Goal: Information Seeking & Learning: Learn about a topic

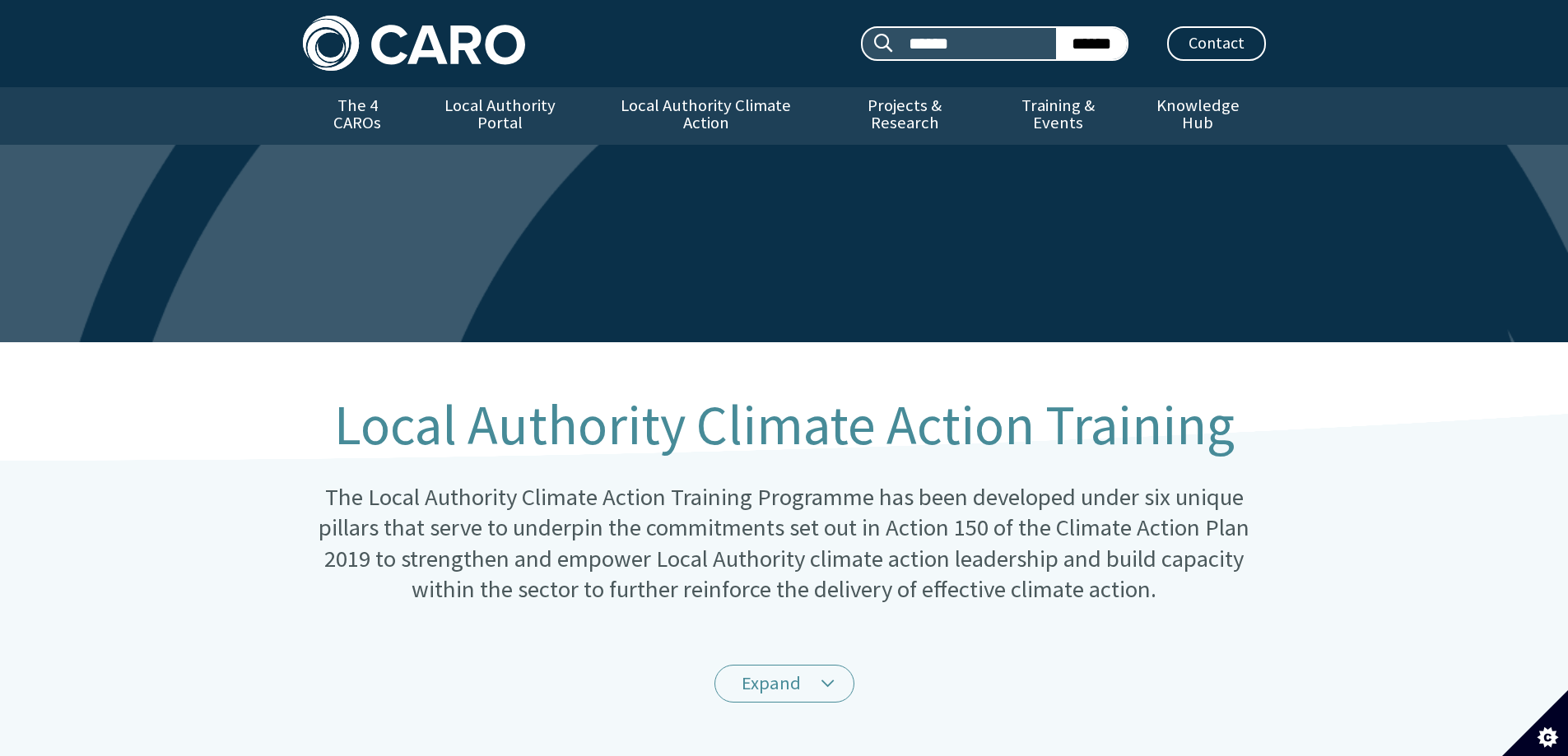
scroll to position [274, 0]
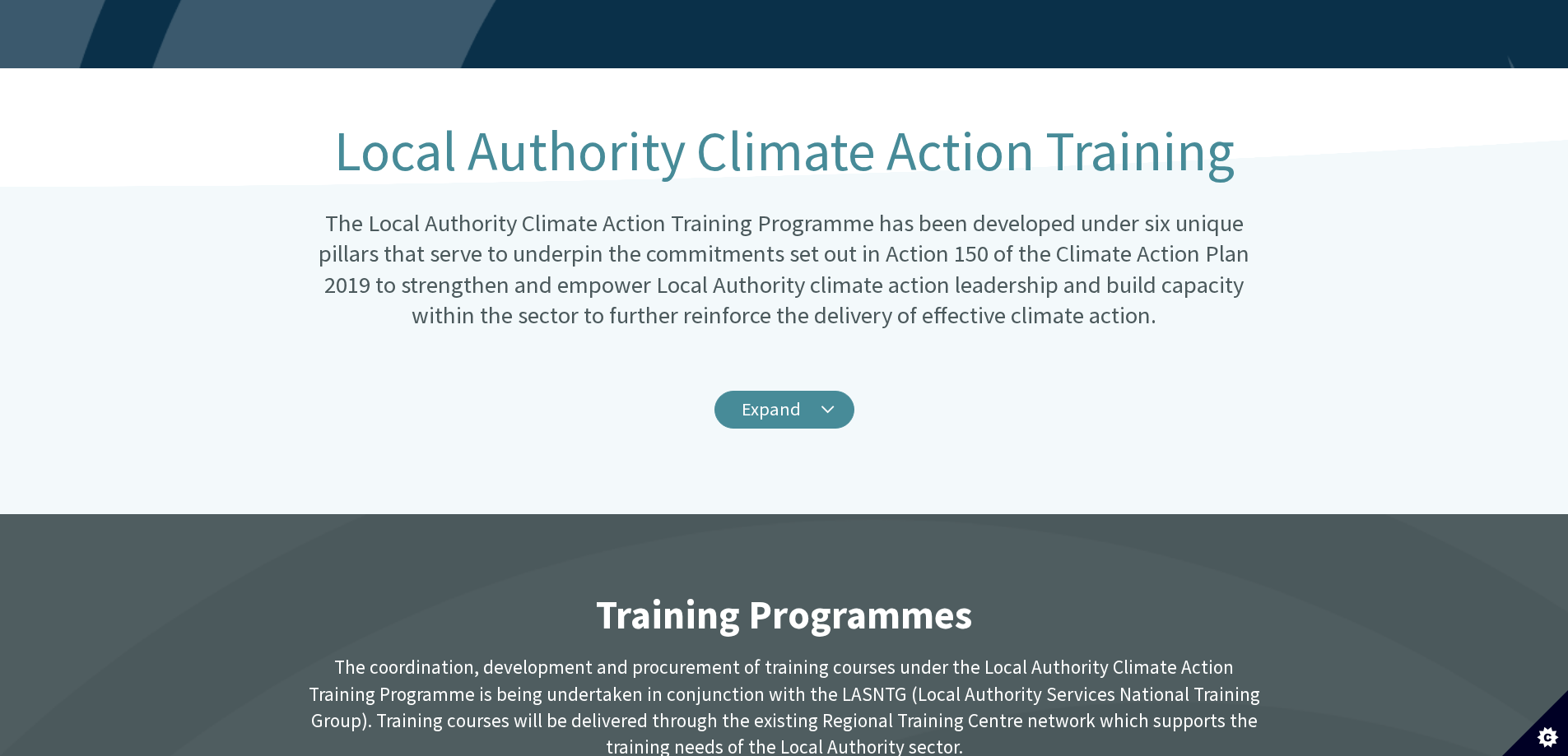
click at [751, 391] on link "Expand" at bounding box center [784, 410] width 140 height 39
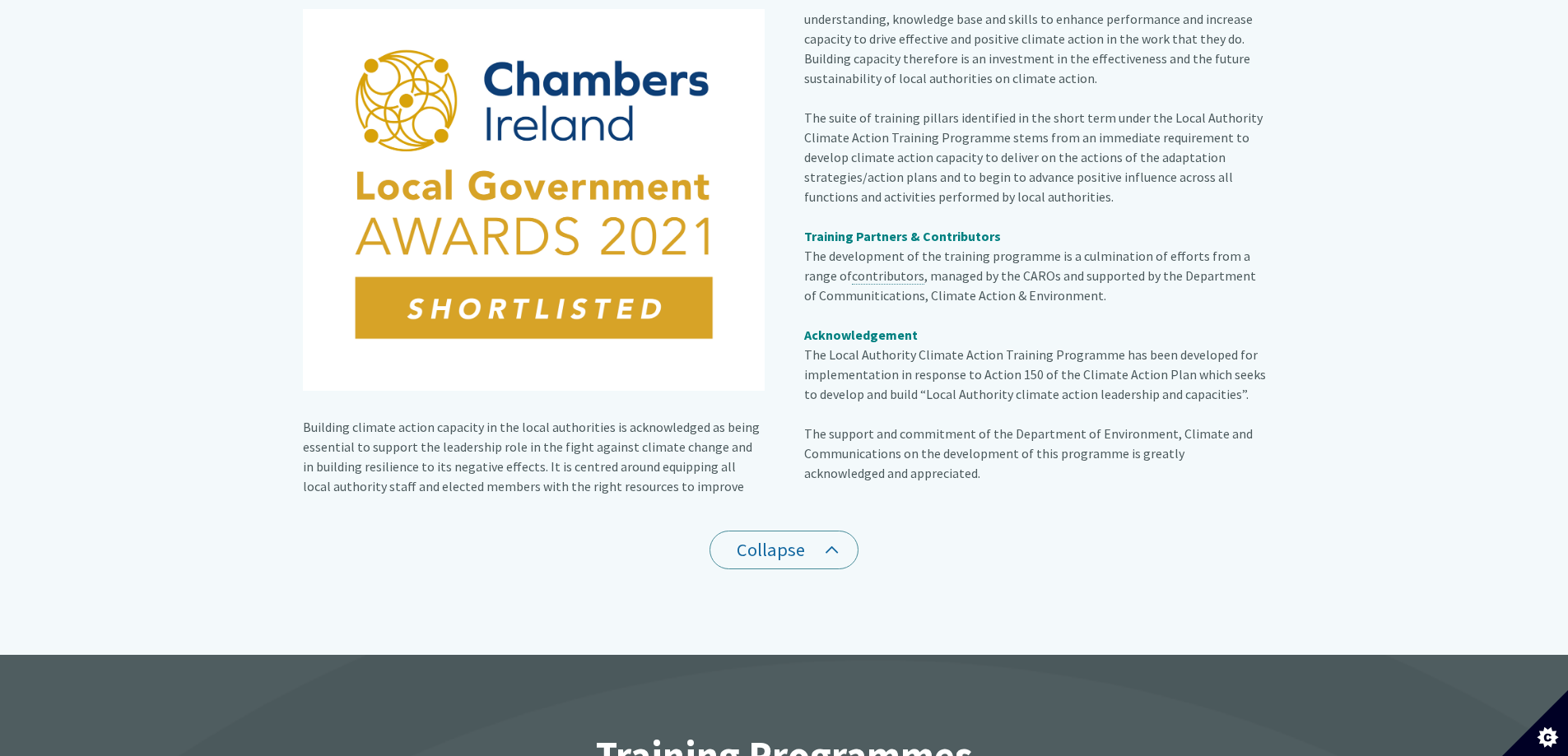
scroll to position [0, 0]
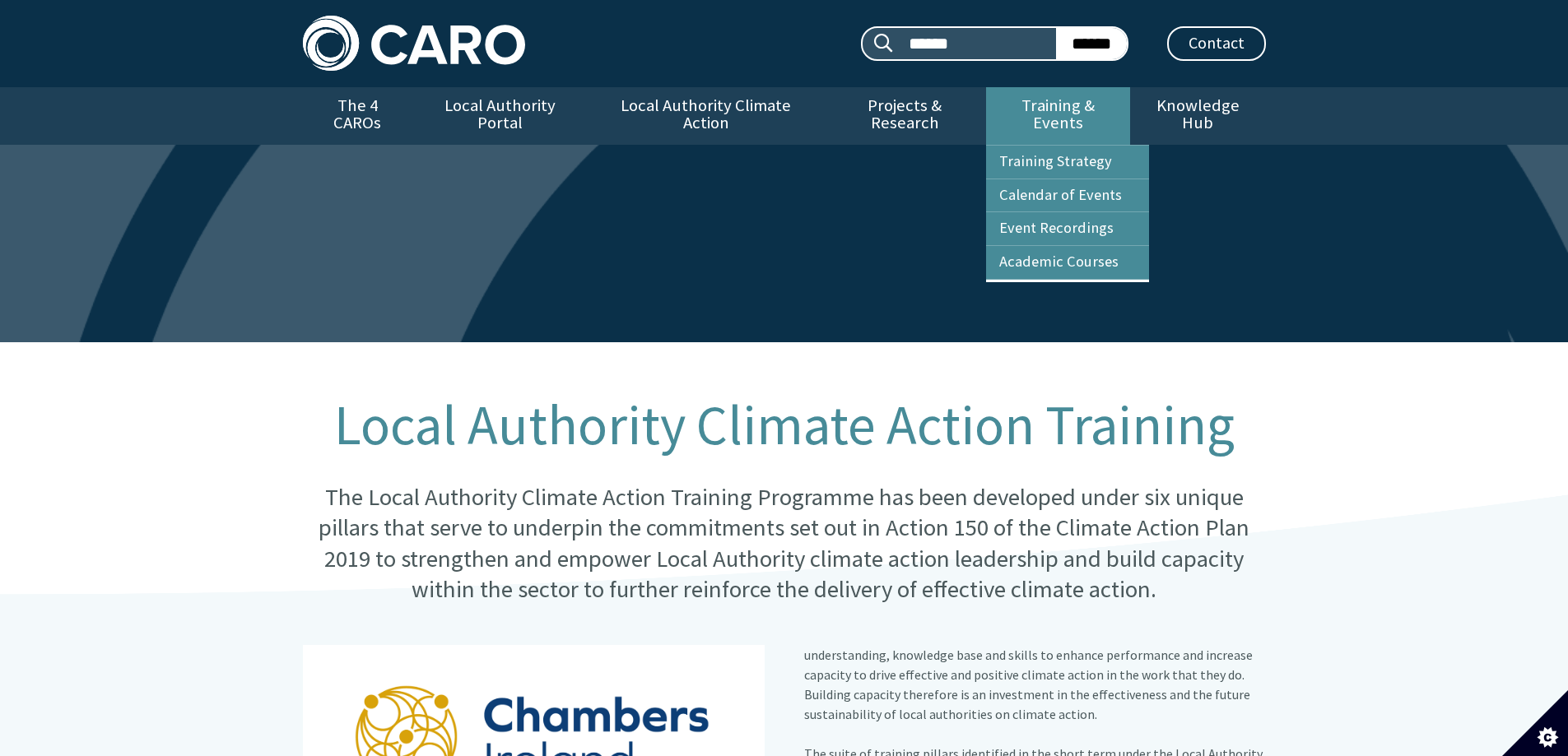
click at [1028, 118] on link "Training & Events" at bounding box center [1058, 116] width 144 height 58
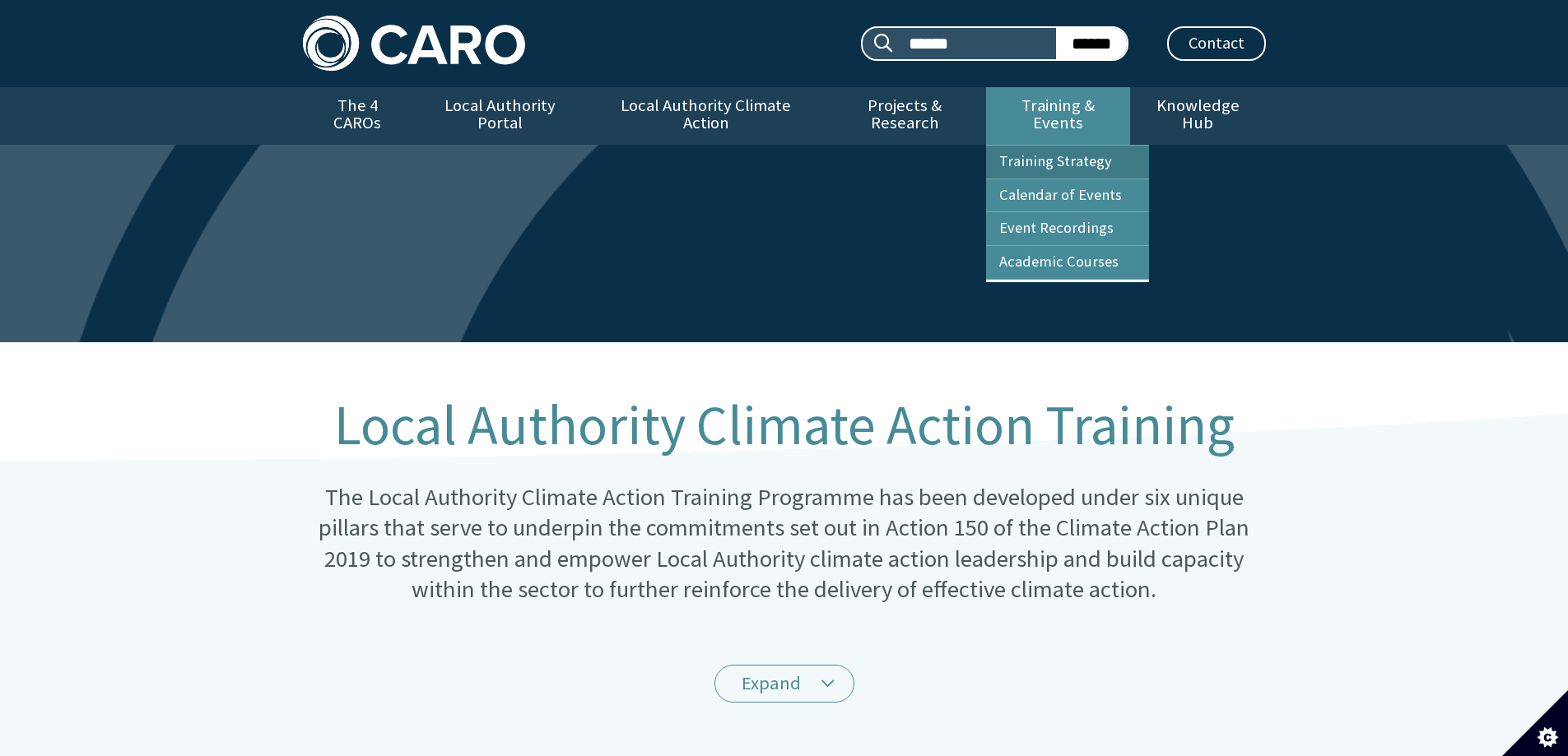
click at [1071, 147] on link "Training Strategy" at bounding box center [1068, 162] width 163 height 33
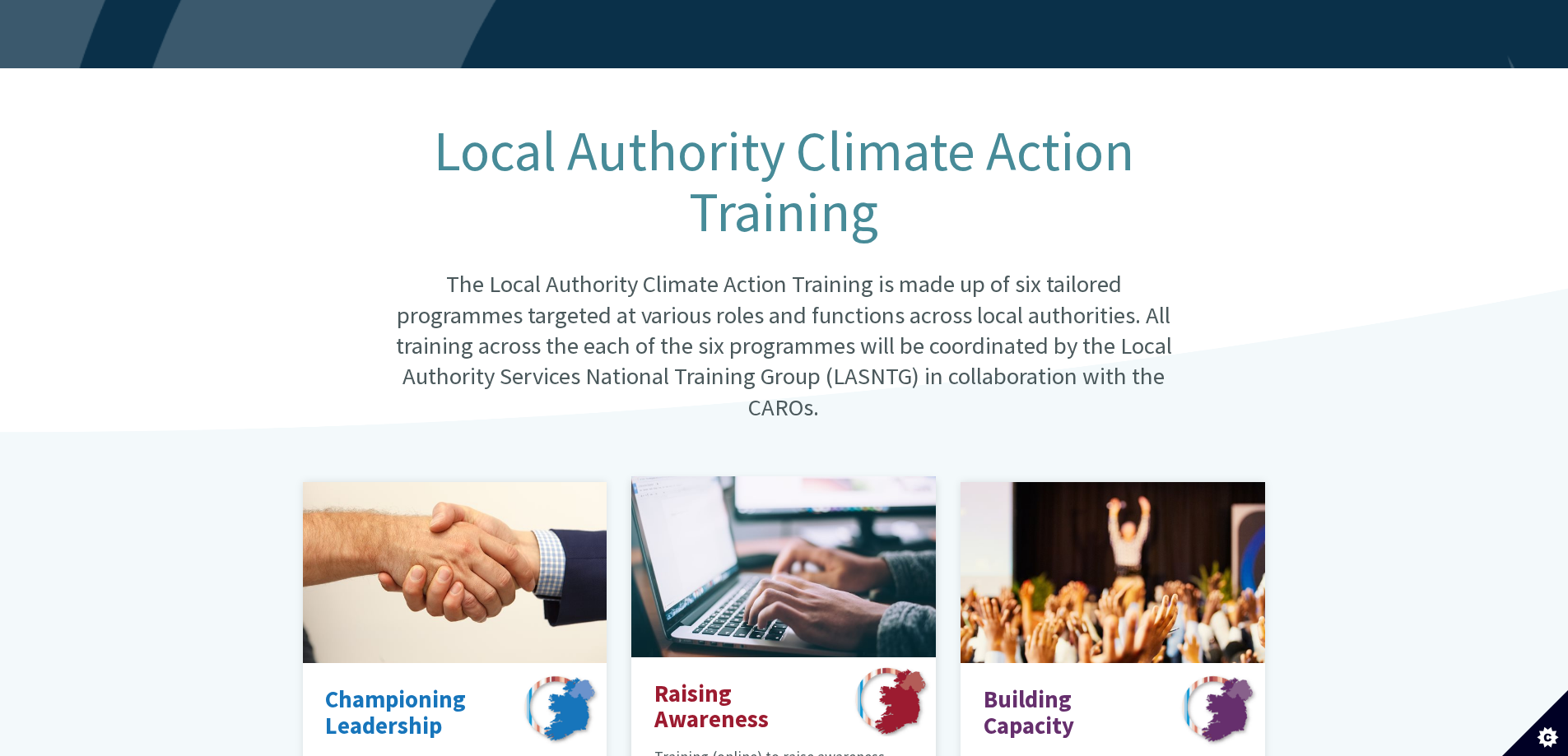
scroll to position [549, 0]
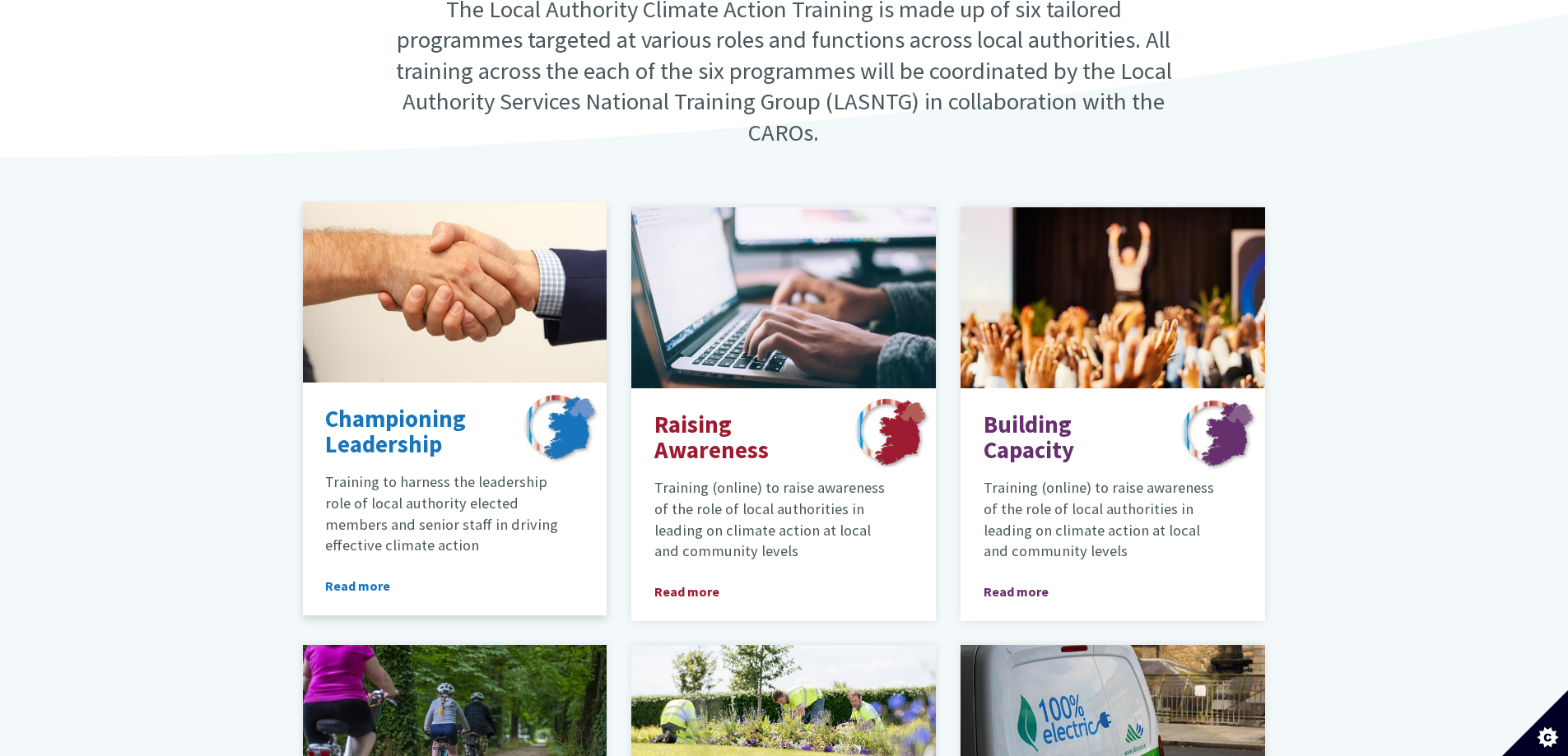
click at [360, 576] on span "Read more" at bounding box center [370, 586] width 92 height 20
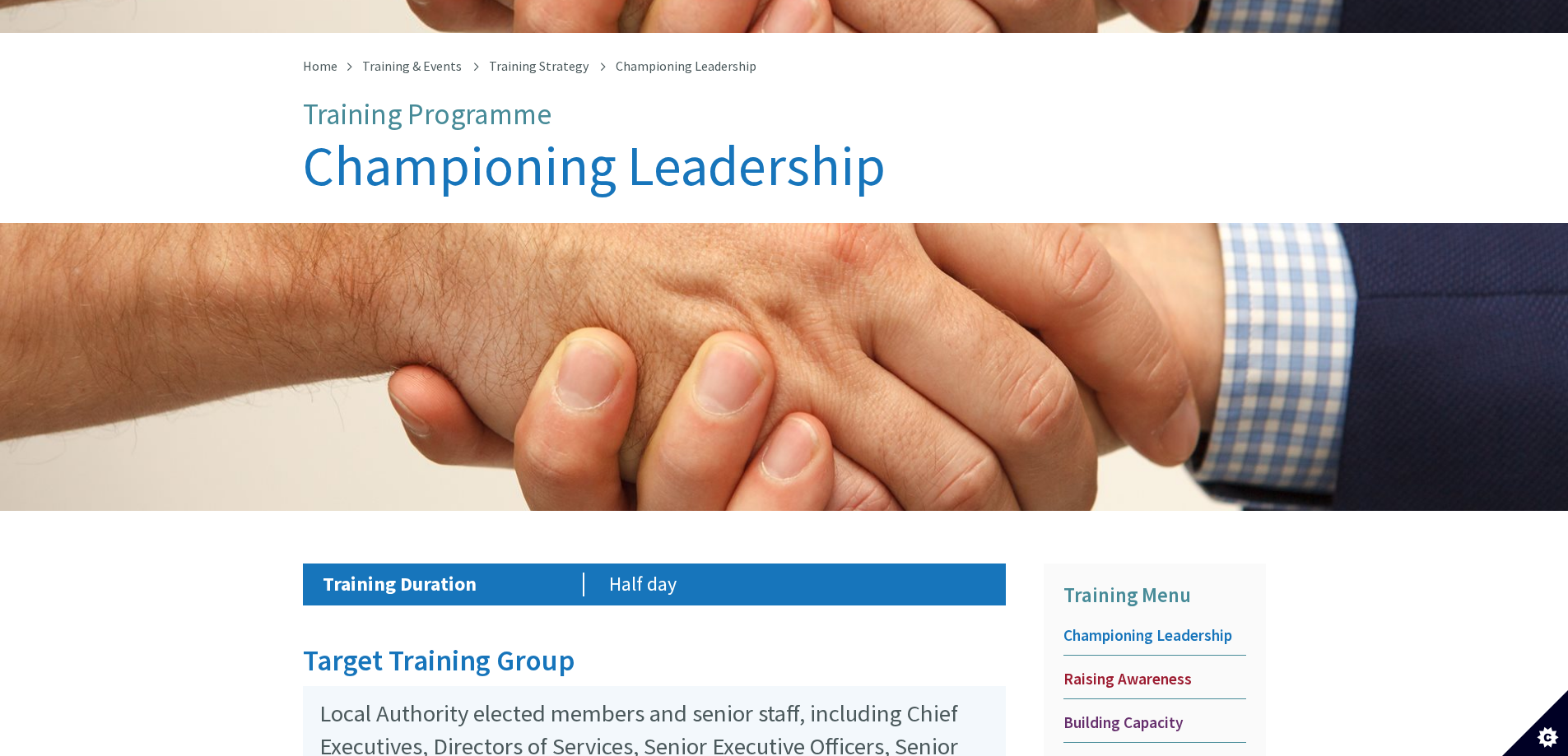
scroll to position [584, 0]
